Goal: Information Seeking & Learning: Learn about a topic

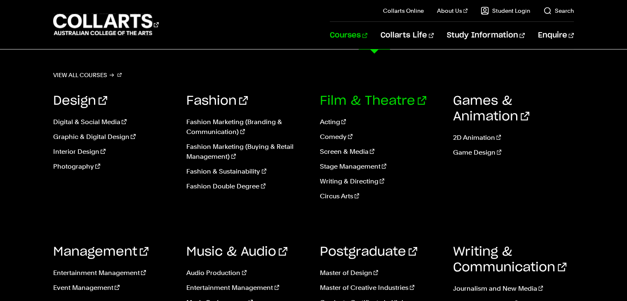
scroll to position [82, 0]
click at [336, 153] on link "Screen & Media" at bounding box center [380, 152] width 121 height 10
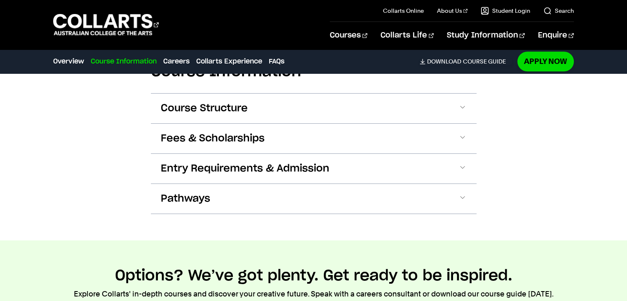
scroll to position [868, 0]
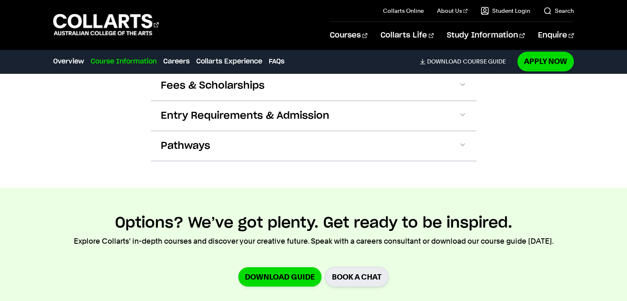
scroll to position [907, 0]
